Goal: Information Seeking & Learning: Understand process/instructions

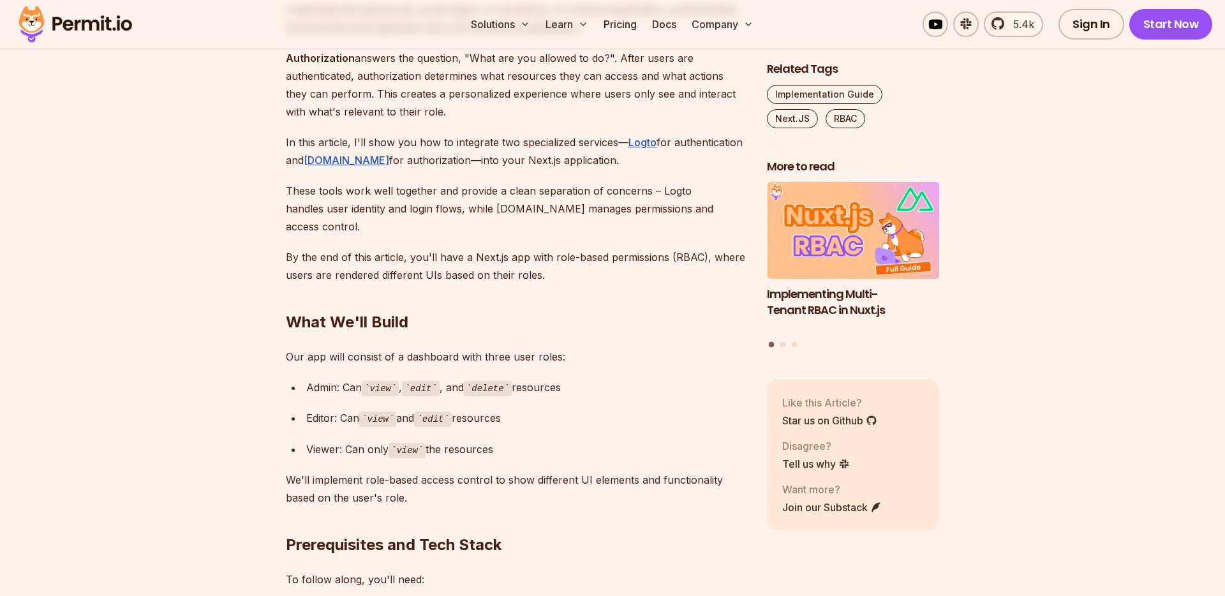
scroll to position [954, 0]
drag, startPoint x: 284, startPoint y: 340, endPoint x: 610, endPoint y: 343, distance: 326.2
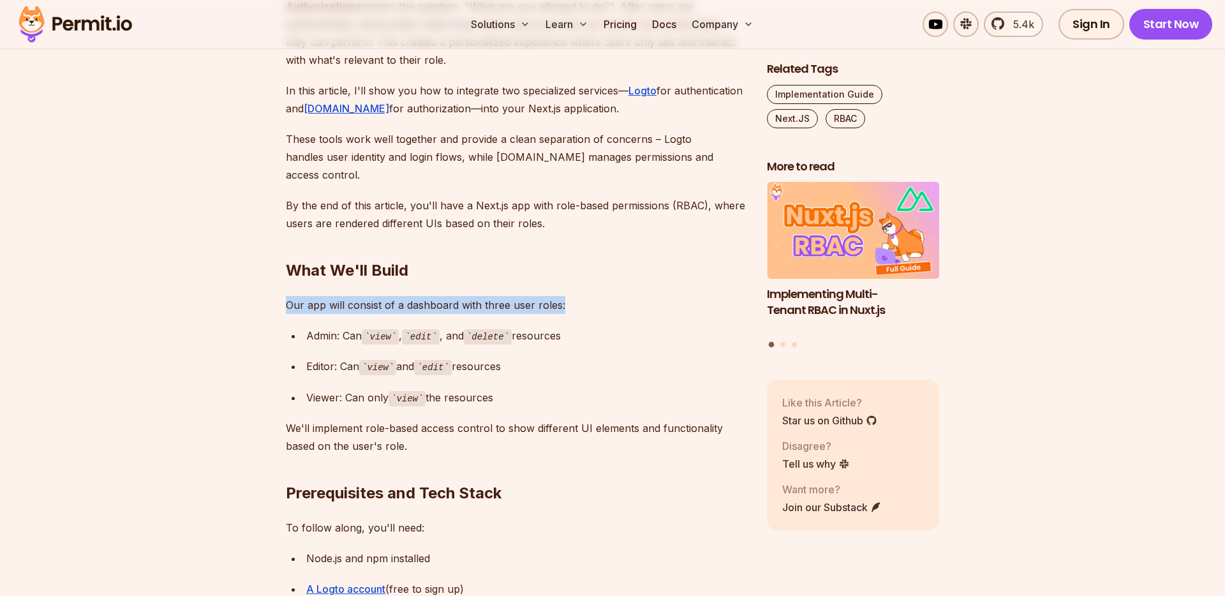
scroll to position [1017, 0]
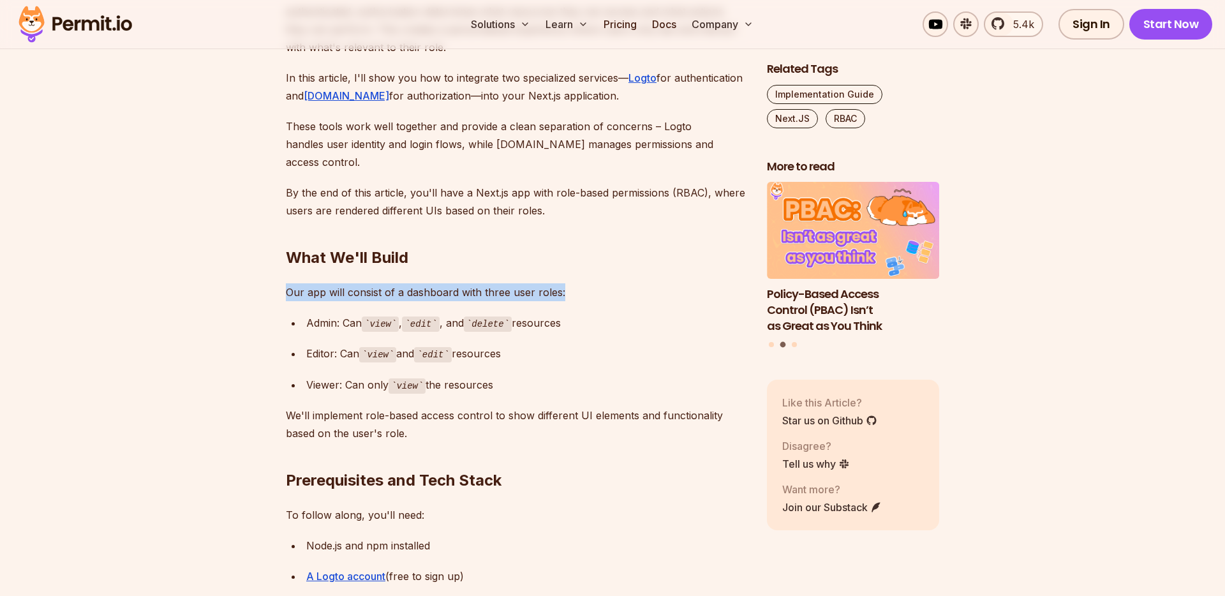
drag, startPoint x: 577, startPoint y: 307, endPoint x: 265, endPoint y: 304, distance: 312.1
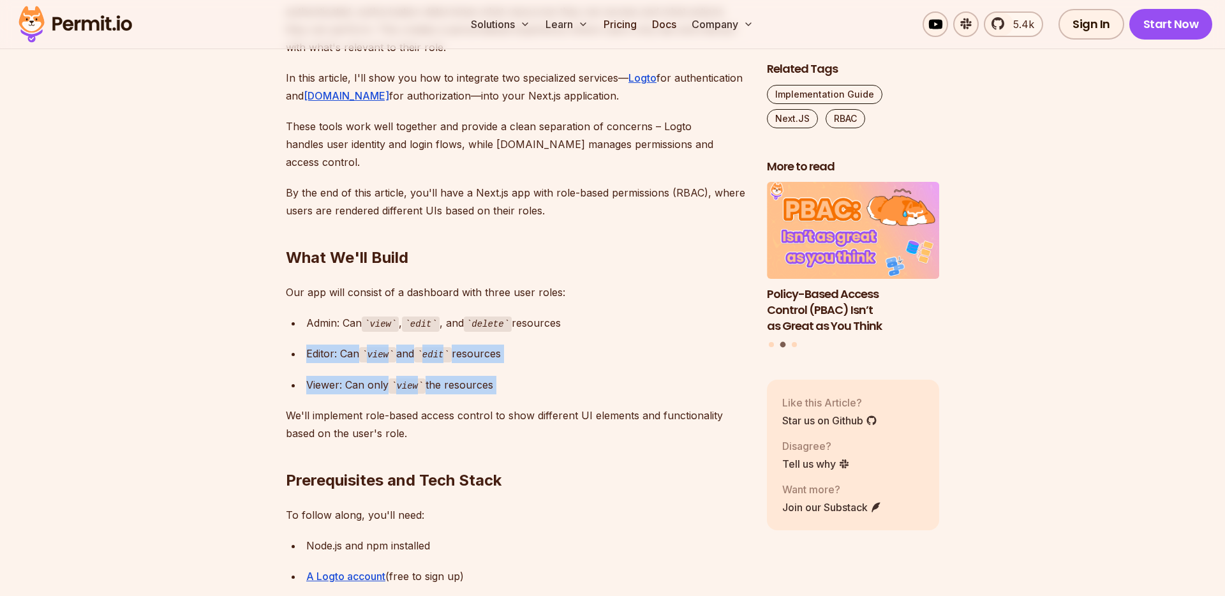
drag, startPoint x: 280, startPoint y: 325, endPoint x: 508, endPoint y: 383, distance: 235.8
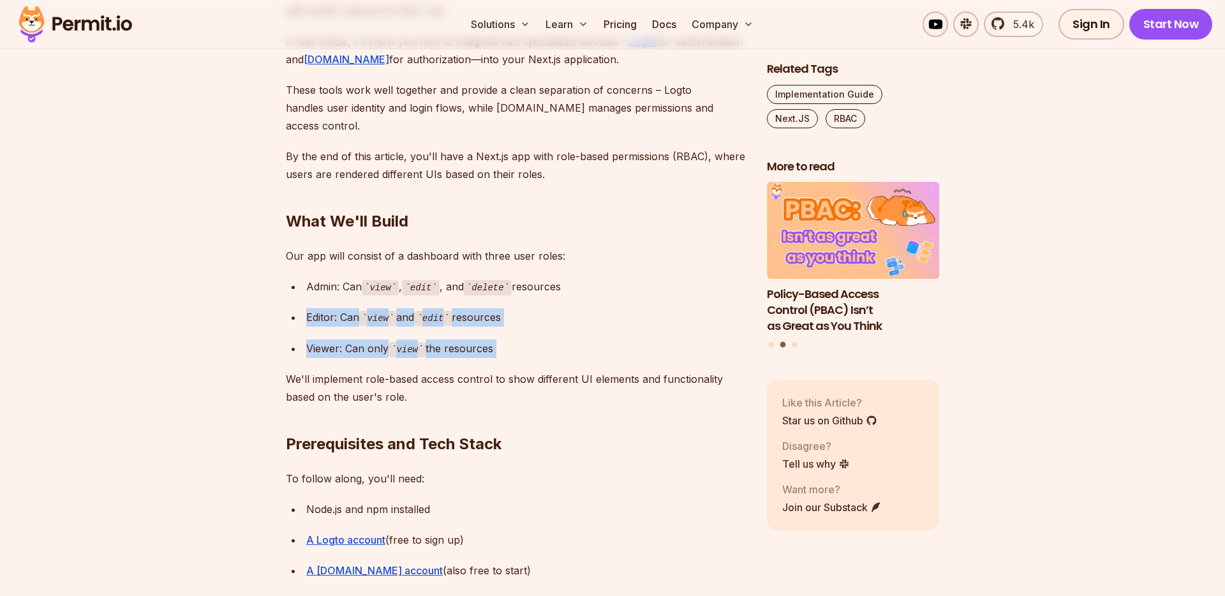
scroll to position [1055, 0]
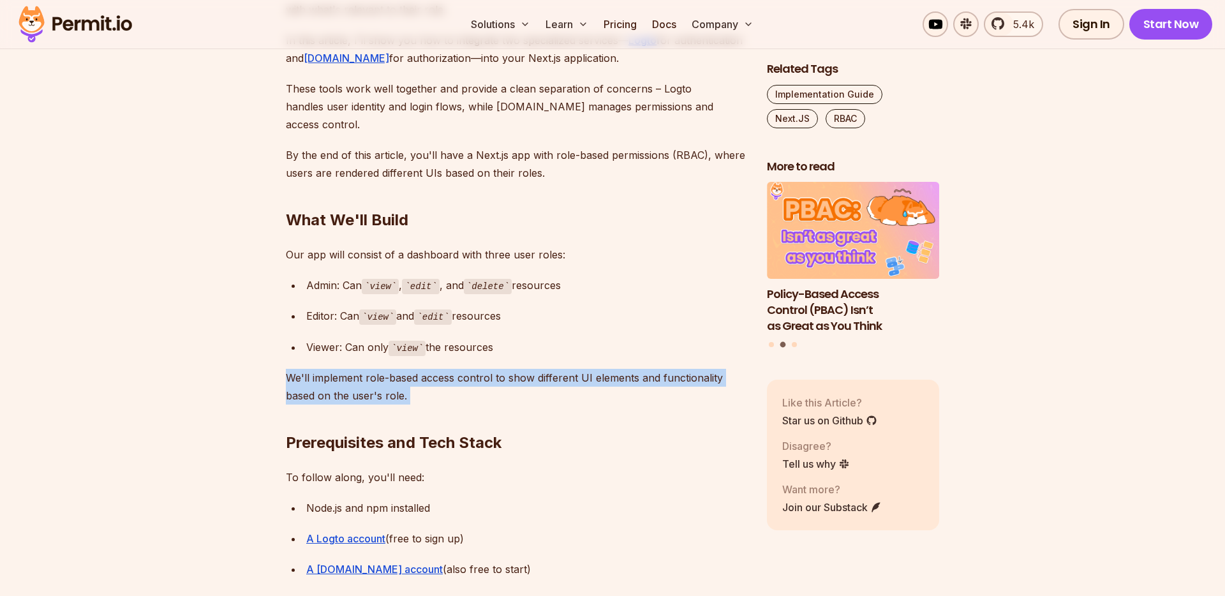
drag, startPoint x: 263, startPoint y: 349, endPoint x: 458, endPoint y: 400, distance: 201.1
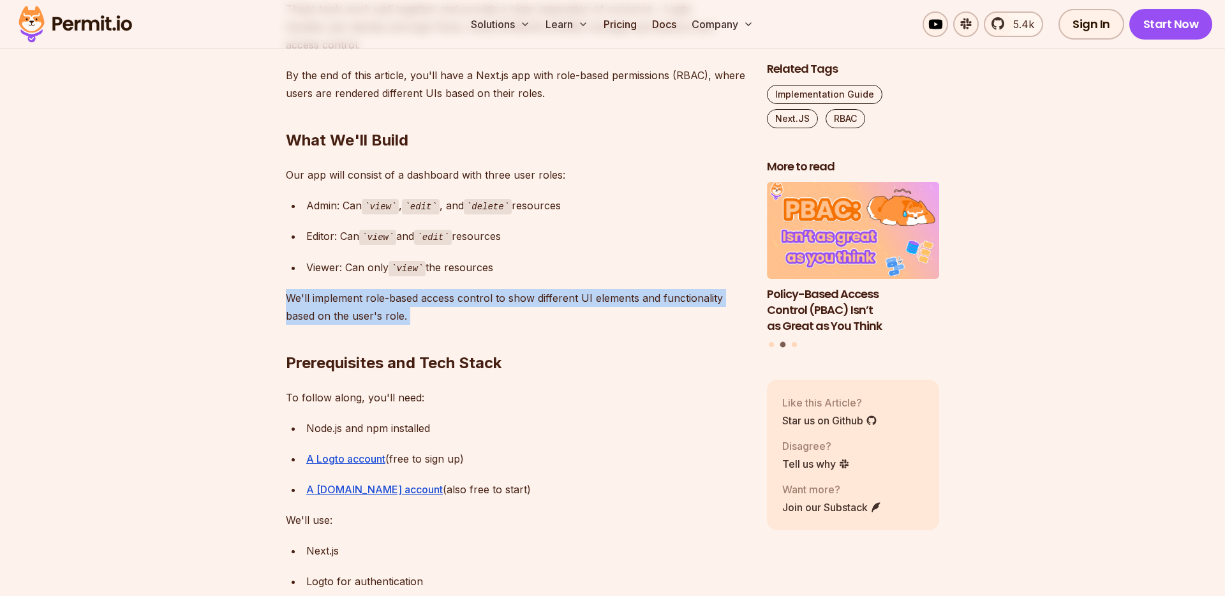
scroll to position [1144, 0]
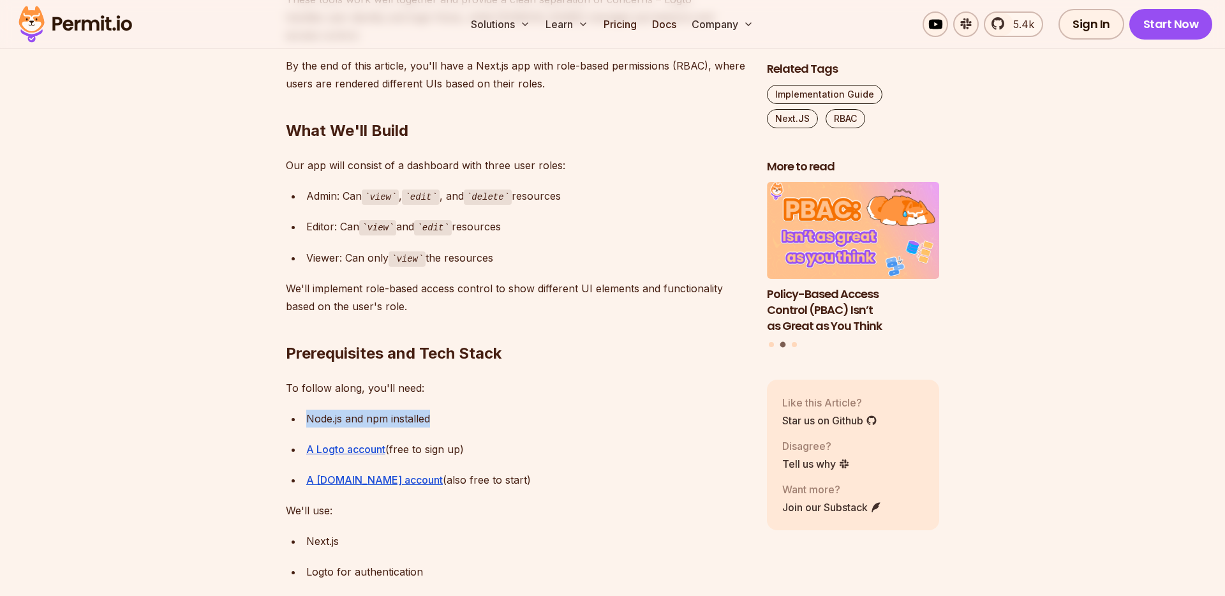
drag, startPoint x: 295, startPoint y: 400, endPoint x: 468, endPoint y: 403, distance: 173.0
click at [467, 410] on li "Node.js and npm installed" at bounding box center [525, 419] width 444 height 18
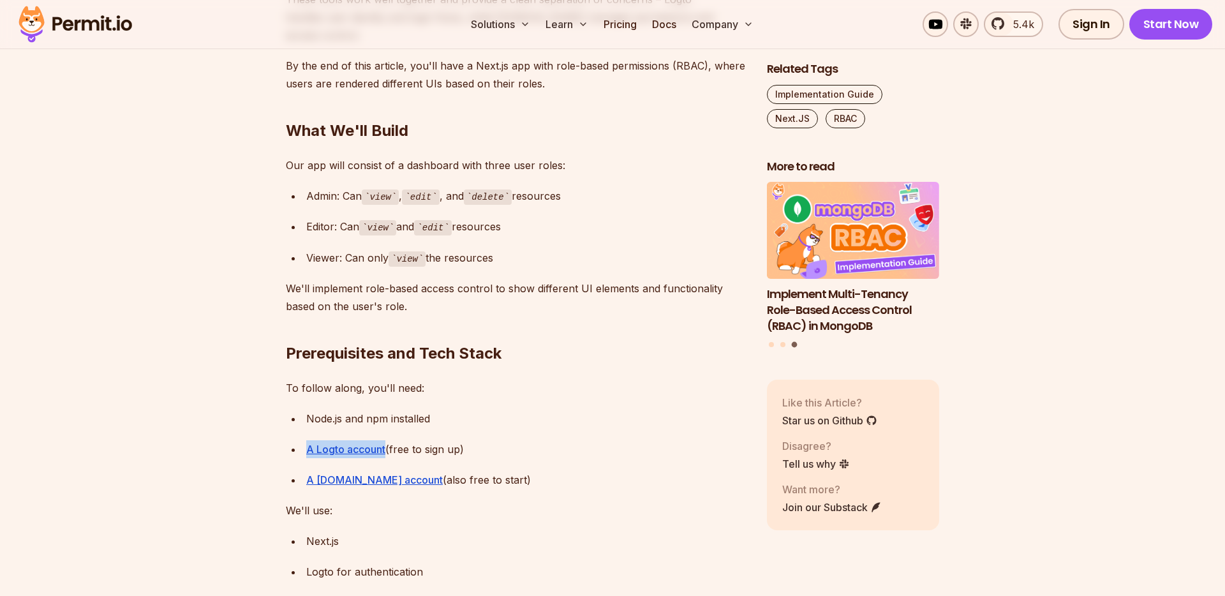
scroll to position [1190, 0]
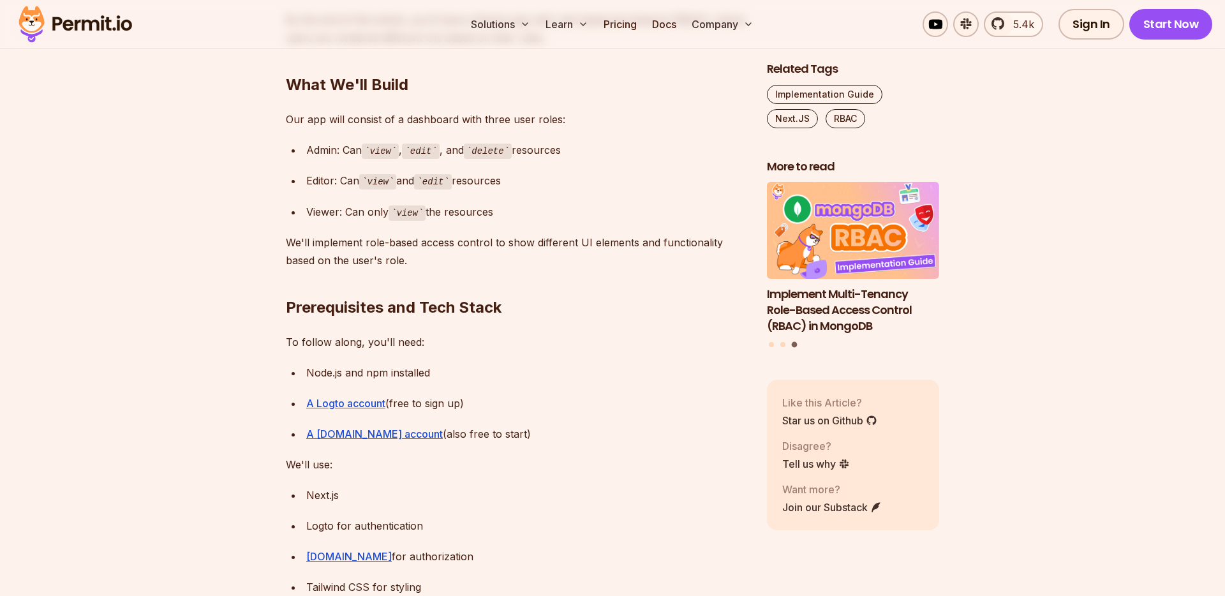
click at [553, 486] on div "Next.js" at bounding box center [526, 495] width 440 height 18
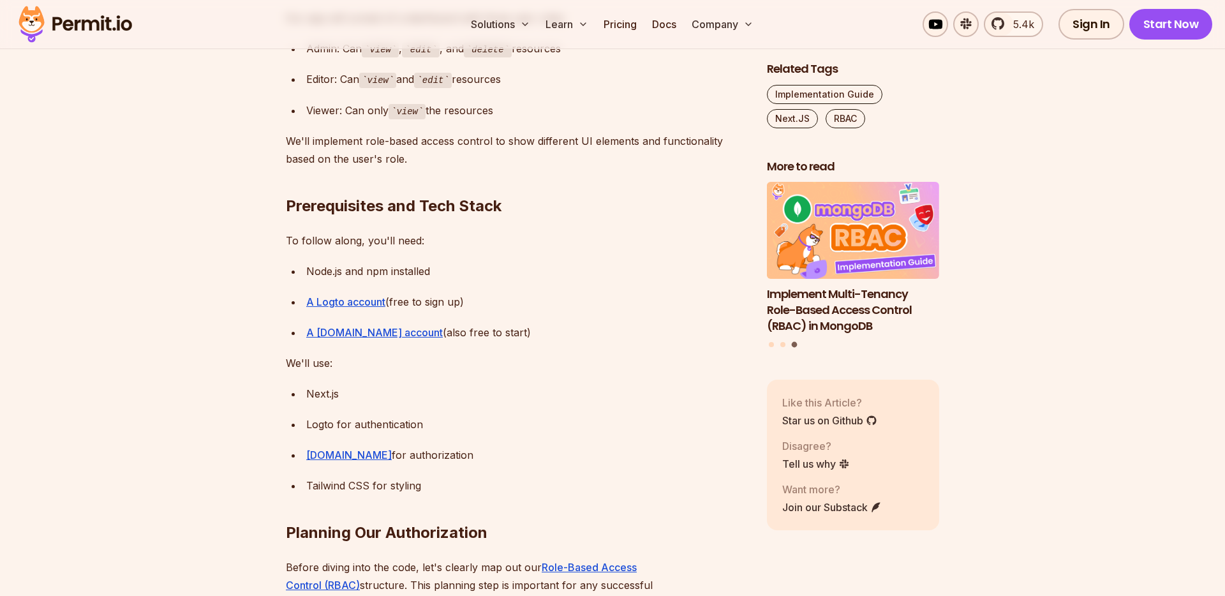
scroll to position [1319, 0]
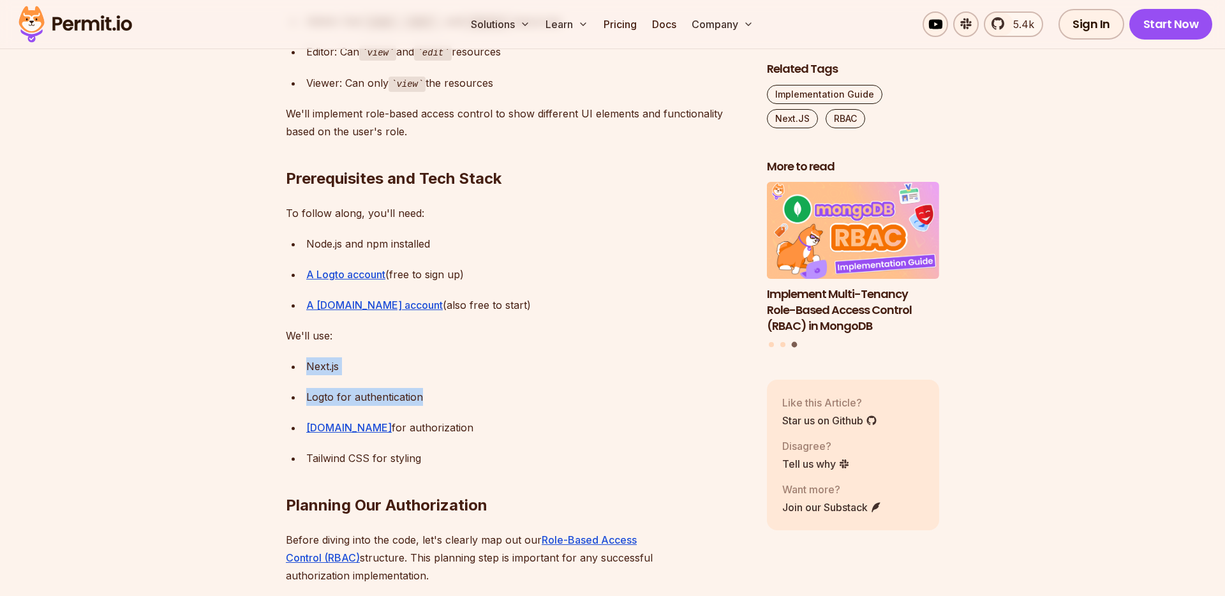
drag, startPoint x: 277, startPoint y: 336, endPoint x: 454, endPoint y: 401, distance: 188.8
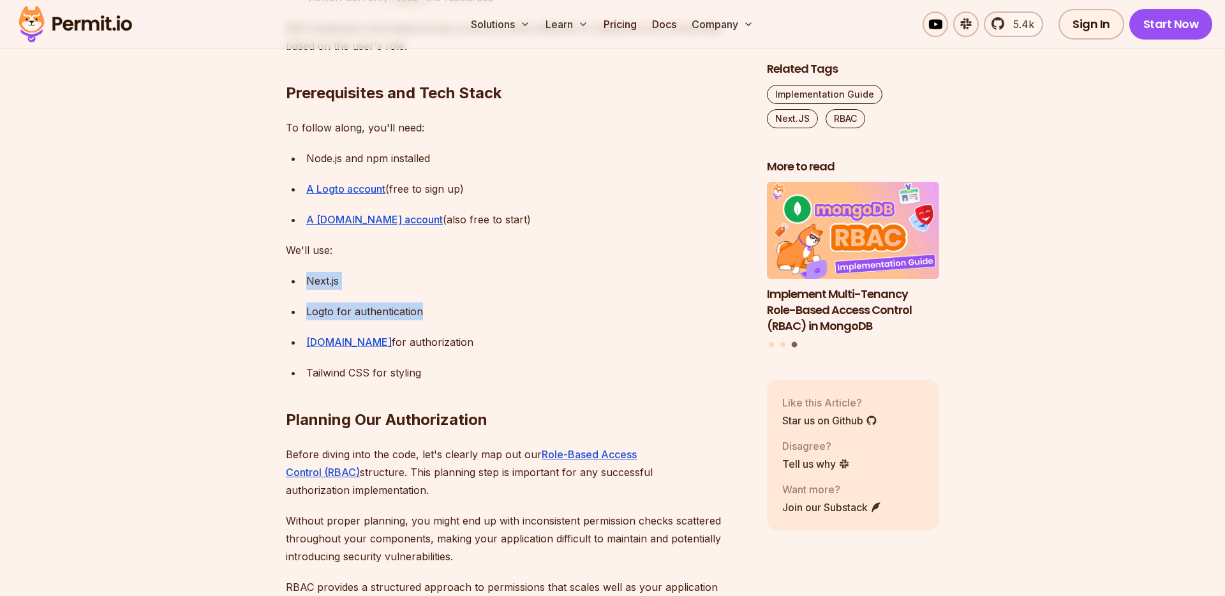
scroll to position [1405, 0]
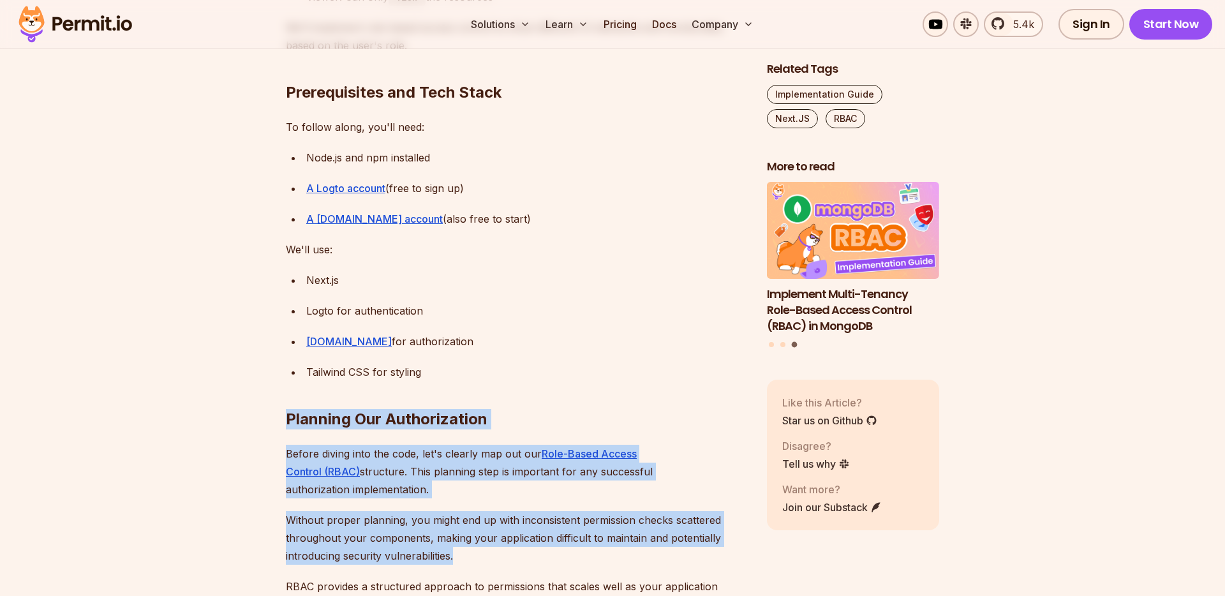
drag, startPoint x: 256, startPoint y: 406, endPoint x: 503, endPoint y: 520, distance: 272.1
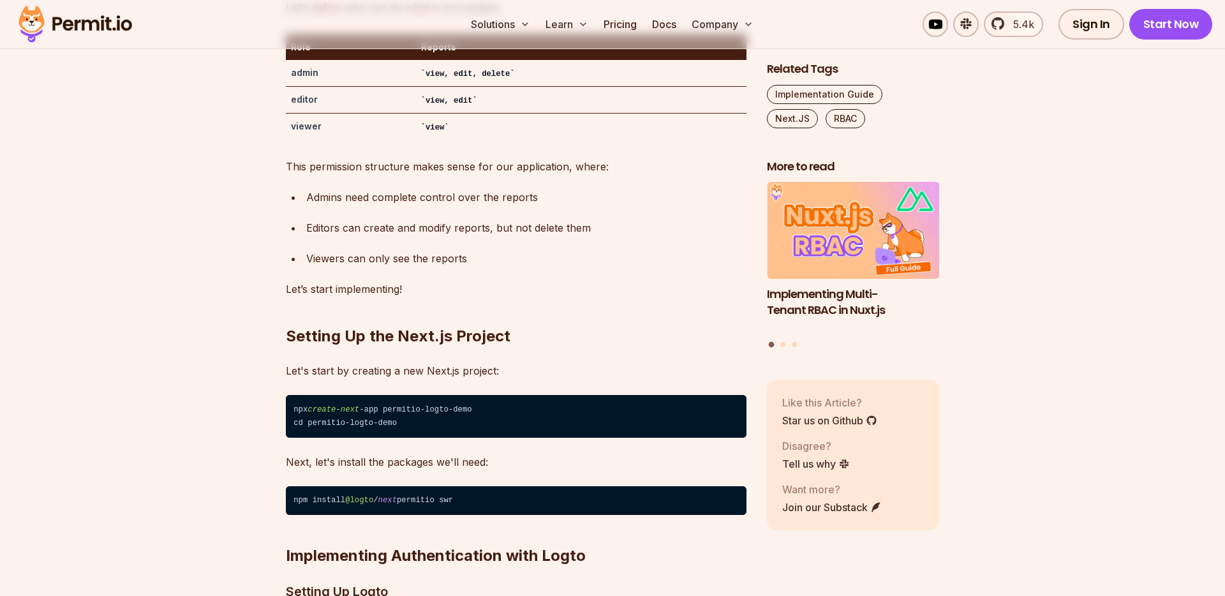
scroll to position [2347, 0]
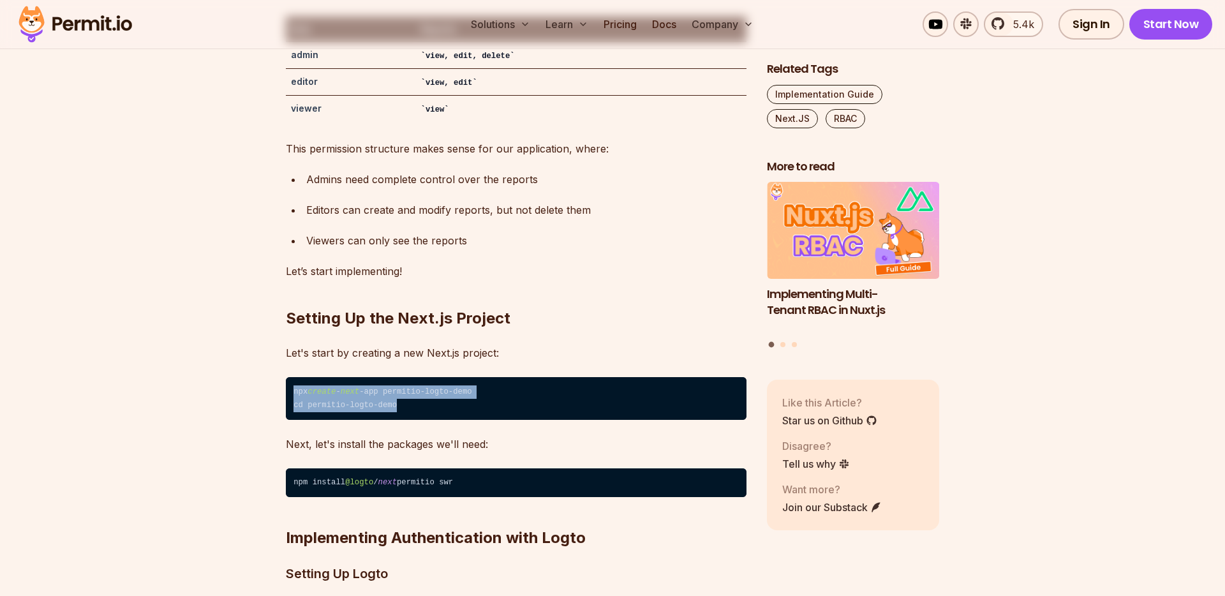
drag, startPoint x: 278, startPoint y: 348, endPoint x: 411, endPoint y: 368, distance: 134.8
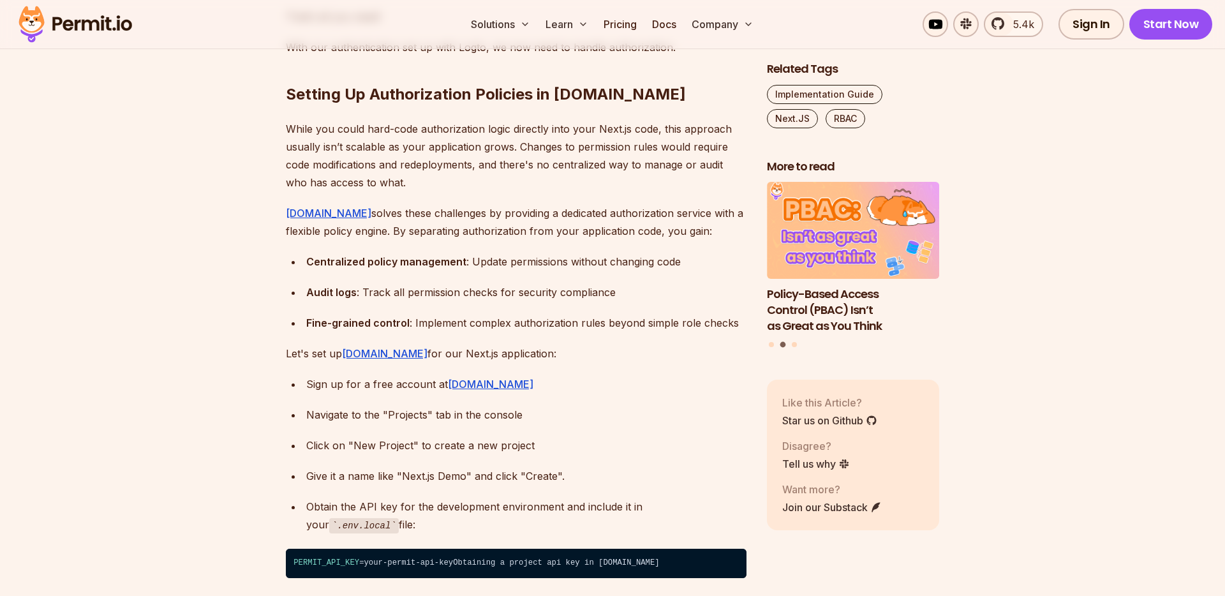
scroll to position [3986, 0]
